Goal: Task Accomplishment & Management: Manage account settings

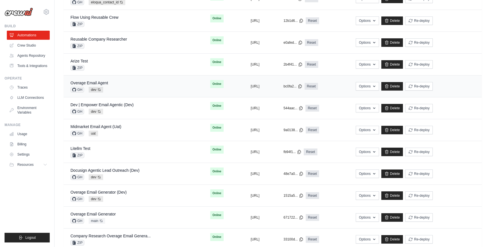
scroll to position [98, 0]
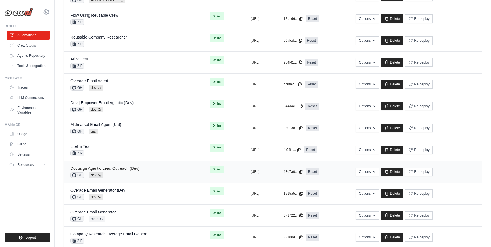
click at [115, 168] on link "Docusign Agentic Lead Outreach (Dev)" at bounding box center [104, 168] width 69 height 5
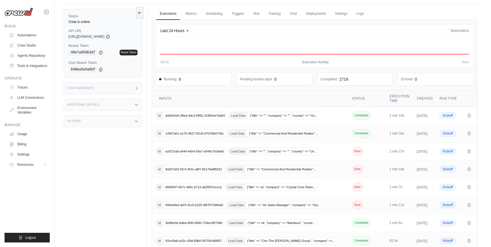
scroll to position [15, 0]
click at [342, 13] on link "Settings" at bounding box center [341, 14] width 19 height 12
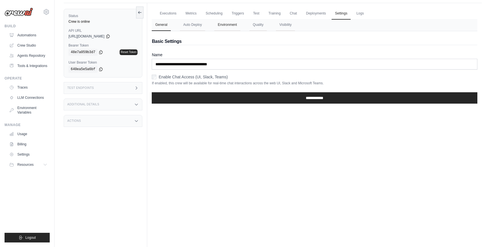
click at [227, 25] on button "Environment" at bounding box center [227, 25] width 26 height 12
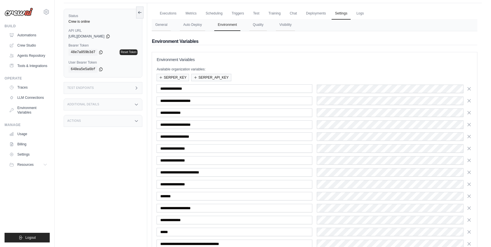
scroll to position [77, 0]
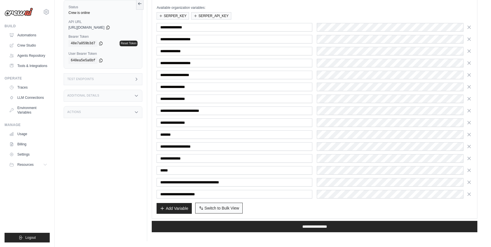
click at [240, 205] on button "Switch to Bulk View Switch to Table View" at bounding box center [219, 208] width 48 height 11
type textarea "**********"
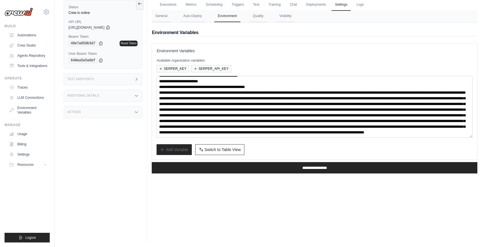
scroll to position [97, 0]
click at [43, 15] on icon at bounding box center [46, 12] width 7 height 7
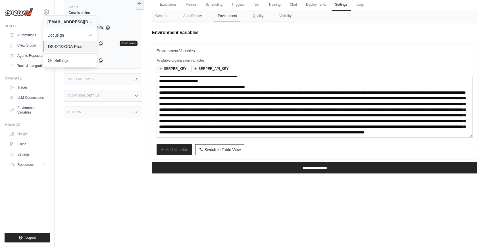
click at [70, 47] on span "DS-DTS-GDA-Prod" at bounding box center [70, 47] width 45 height 6
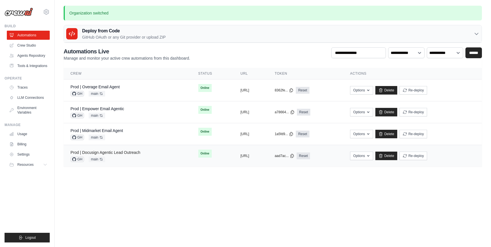
click at [121, 154] on link "Prod | Docusign Agentic Lead Outreach" at bounding box center [105, 152] width 70 height 5
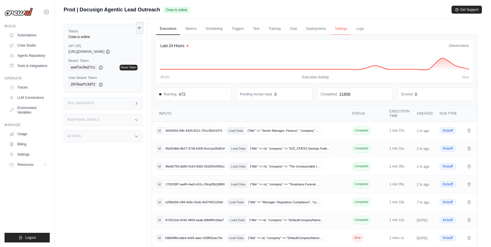
click at [340, 30] on link "Settings" at bounding box center [341, 29] width 19 height 12
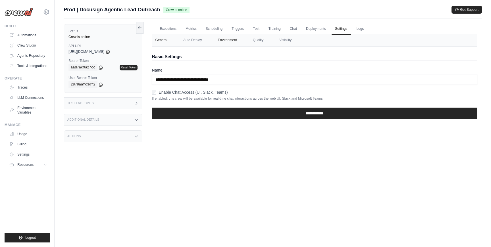
click at [227, 41] on button "Environment" at bounding box center [227, 40] width 26 height 12
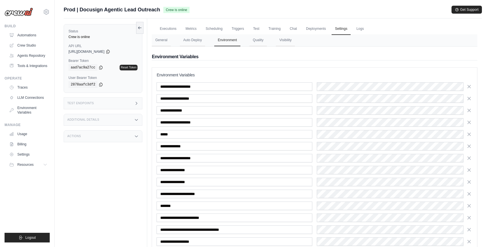
scroll to position [47, 0]
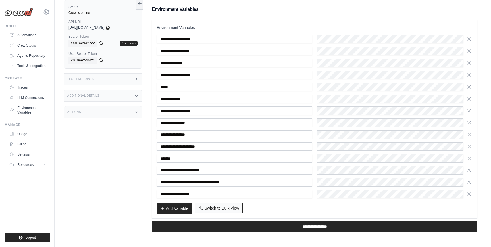
click at [223, 212] on button "Switch to Bulk View Switch to Table View" at bounding box center [219, 208] width 48 height 11
type textarea "**********"
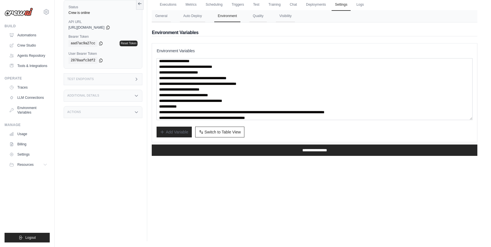
scroll to position [23, 0]
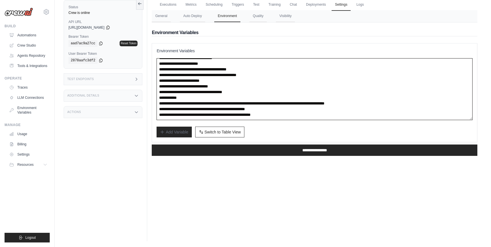
click at [272, 93] on textarea "**********" at bounding box center [315, 89] width 316 height 62
